Goal: Information Seeking & Learning: Learn about a topic

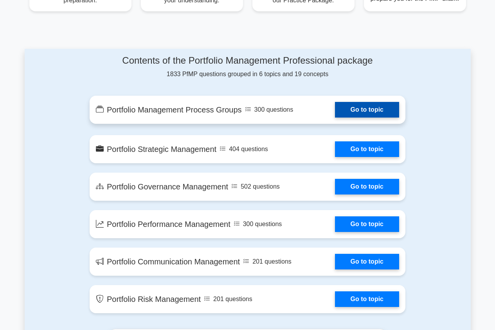
scroll to position [391, 0]
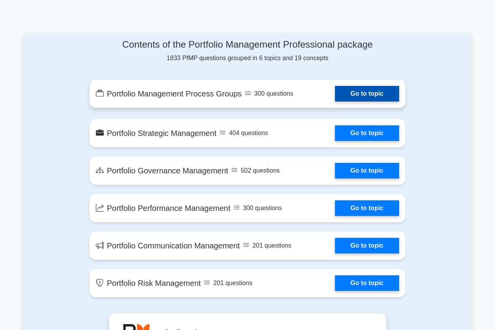
click at [337, 95] on link "Go to topic" at bounding box center [367, 94] width 64 height 16
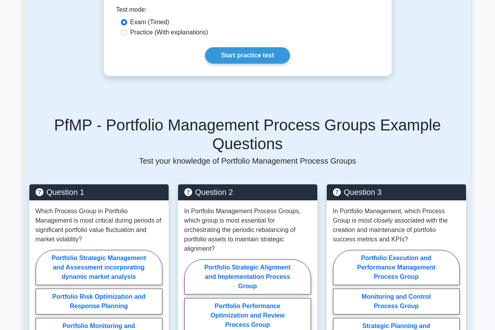
scroll to position [456, 0]
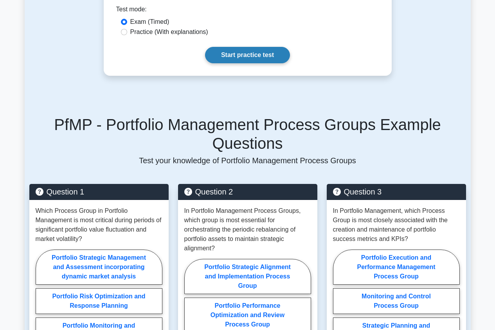
click at [241, 63] on link "Start practice test" at bounding box center [247, 55] width 85 height 16
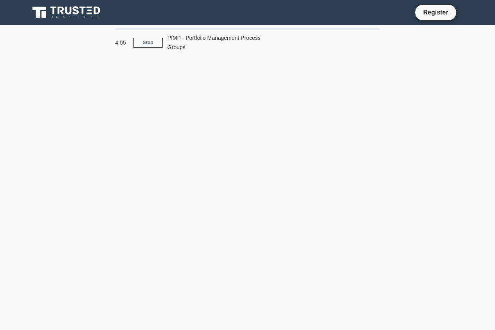
click at [200, 42] on div "PfMP - Portfolio Management Process Groups" at bounding box center [217, 42] width 108 height 25
